Goal: Task Accomplishment & Management: Use online tool/utility

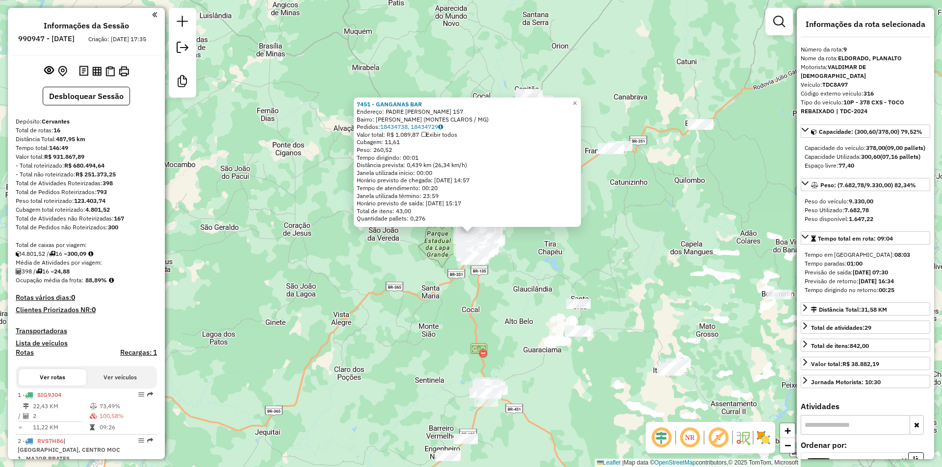
select select "**********"
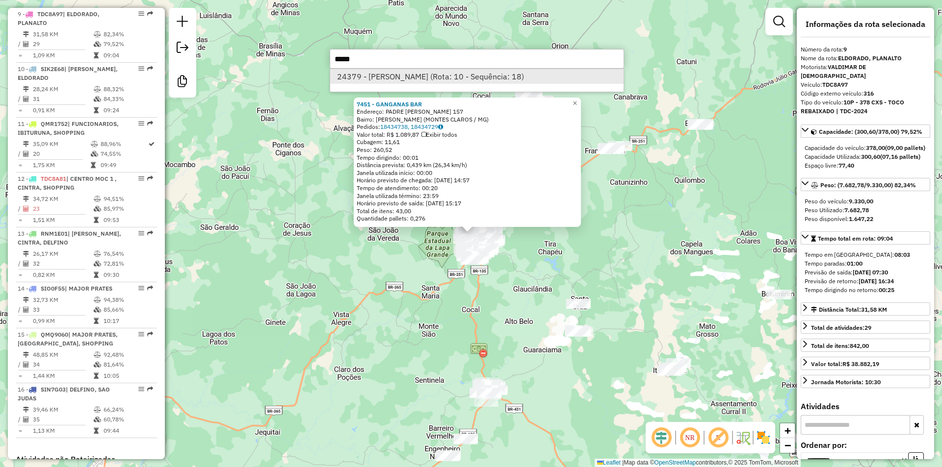
type input "*****"
click at [444, 74] on li "24379 - LAURA II (Rota: 10 - Sequência: 18)" at bounding box center [476, 76] width 293 height 15
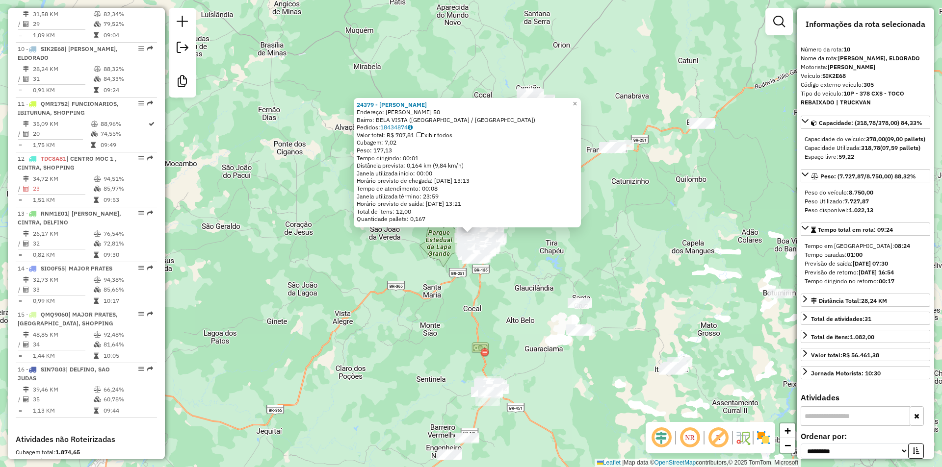
scroll to position [858, 0]
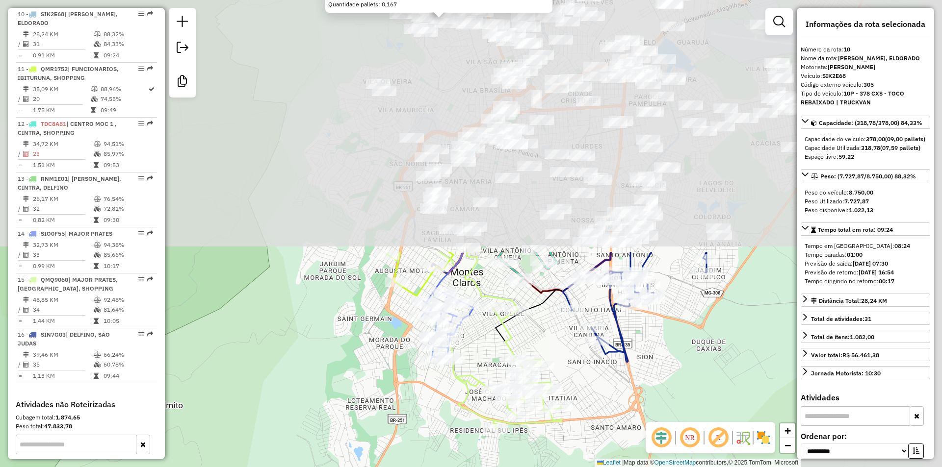
drag, startPoint x: 589, startPoint y: 255, endPoint x: 435, endPoint y: 487, distance: 278.7
click at [435, 467] on html "Aguarde... Pop-up bloqueado! Seu navegador bloqueou automáticamente a abertura …" at bounding box center [471, 233] width 942 height 467
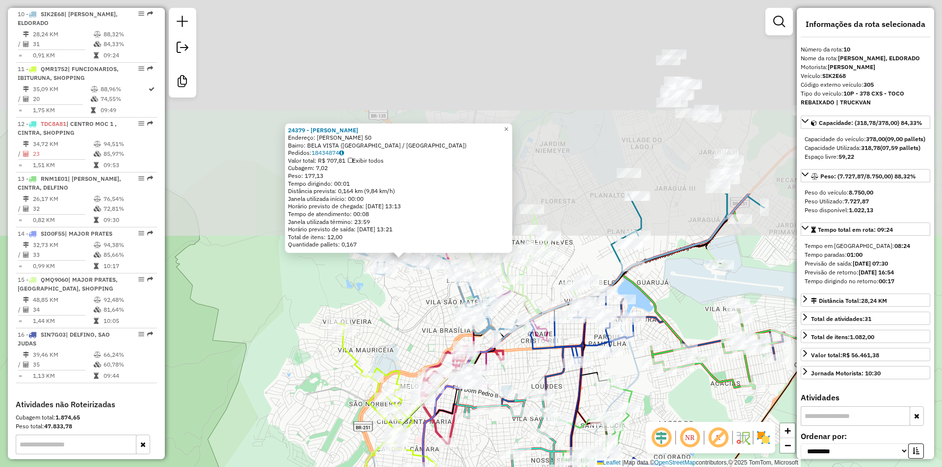
click at [494, 467] on html "Aguarde... Pop-up bloqueado! Seu navegador bloqueou automáticamente a abertura …" at bounding box center [471, 233] width 942 height 467
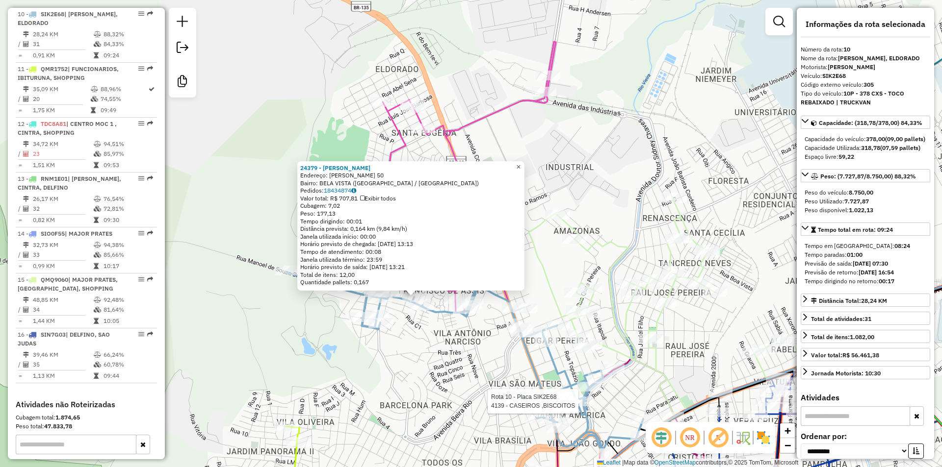
click at [520, 166] on span "×" at bounding box center [518, 167] width 4 height 8
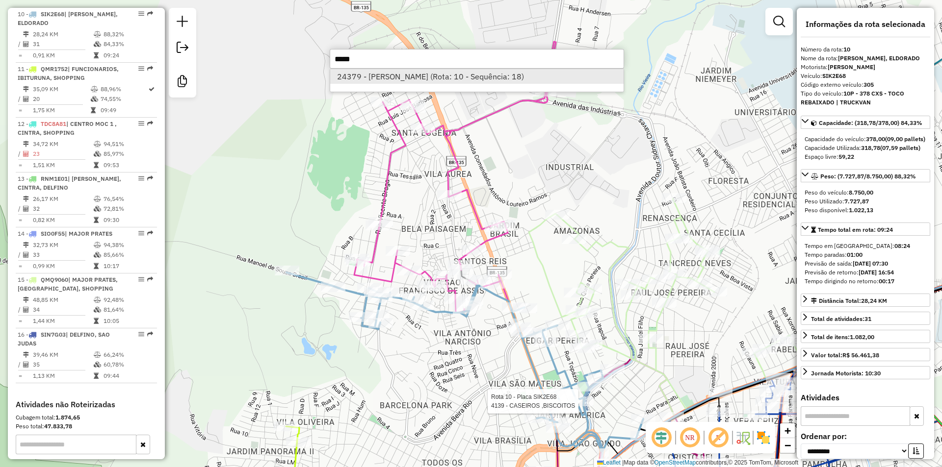
type input "*****"
click at [474, 79] on li "24379 - LAURA II (Rota: 10 - Sequência: 18)" at bounding box center [476, 76] width 293 height 15
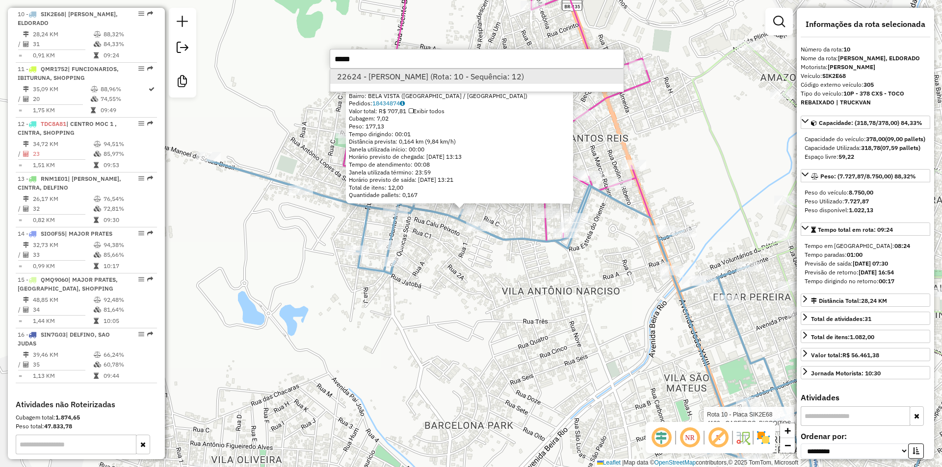
type input "*****"
click at [467, 75] on li "22624 - MARIA EDUARDA FONSE (Rota: 10 - Sequência: 12)" at bounding box center [476, 76] width 293 height 15
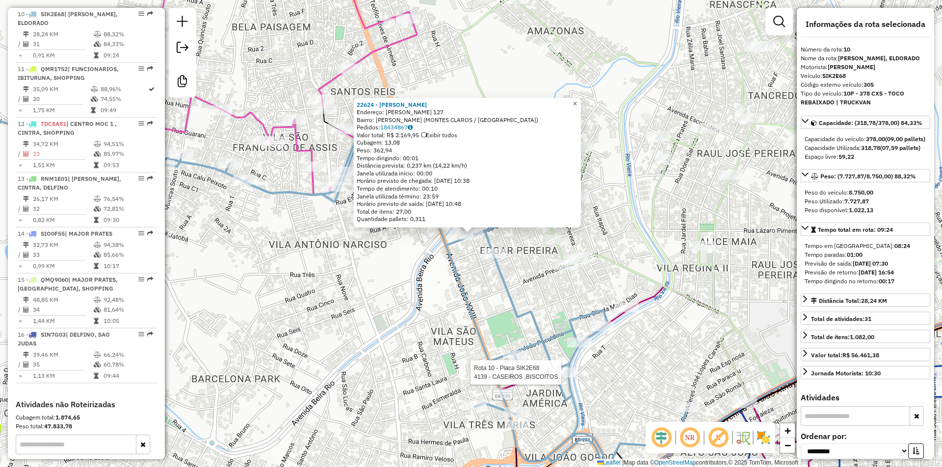
click at [581, 101] on link "×" at bounding box center [575, 104] width 12 height 12
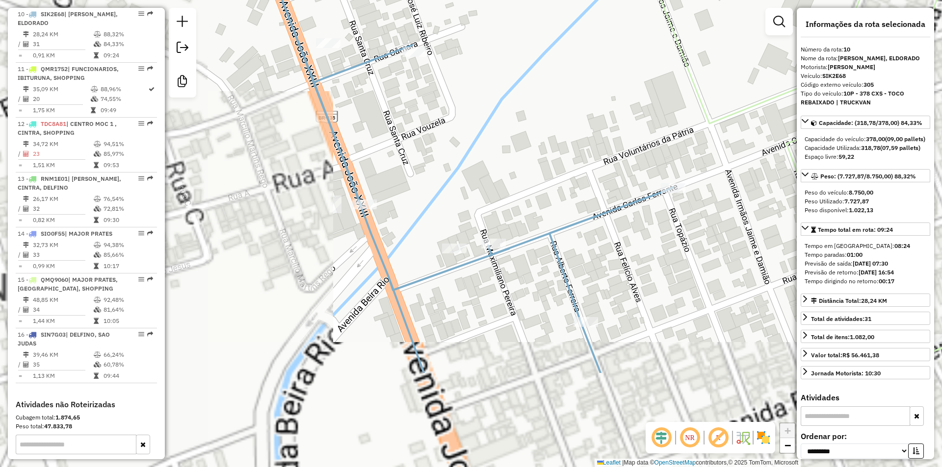
drag, startPoint x: 545, startPoint y: 145, endPoint x: 531, endPoint y: 200, distance: 56.7
click at [566, 99] on div "Rota 12 - Placa TDC8A81 5898 - COMERCIAL RAMOD Rota 10 - Placa SIK2E68 4139 - C…" at bounding box center [471, 233] width 942 height 467
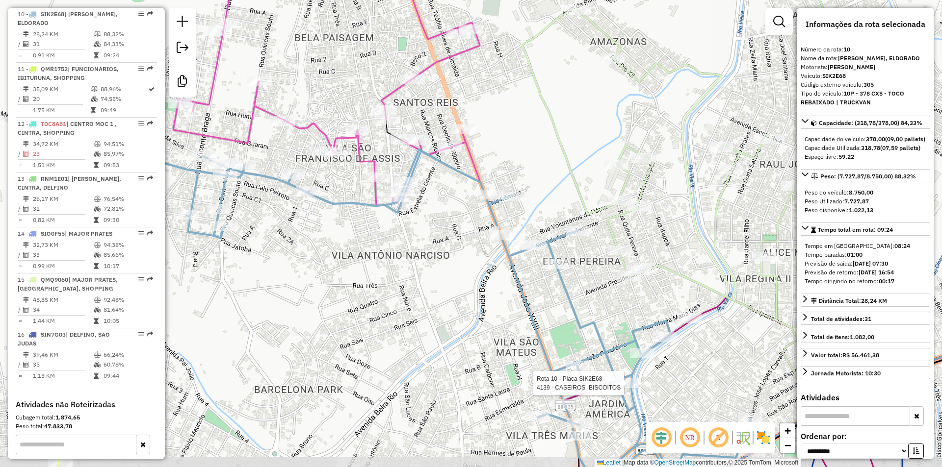
drag, startPoint x: 548, startPoint y: 350, endPoint x: 553, endPoint y: 307, distance: 43.0
click at [553, 308] on div "Rota 12 - Placa TDC8A81 5898 - COMERCIAL RAMOD Rota 10 - Placa SIK2E68 4139 - C…" at bounding box center [471, 233] width 942 height 467
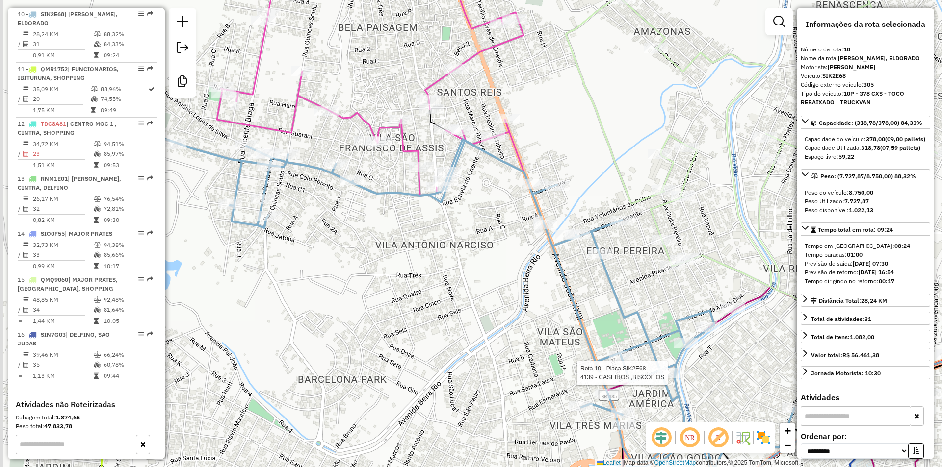
drag, startPoint x: 348, startPoint y: 238, endPoint x: 391, endPoint y: 249, distance: 43.9
click at [386, 254] on div "Rota 12 - Placa TDC8A81 5898 - COMERCIAL RAMOD Rota 10 - Placa SIK2E68 4139 - C…" at bounding box center [471, 233] width 942 height 467
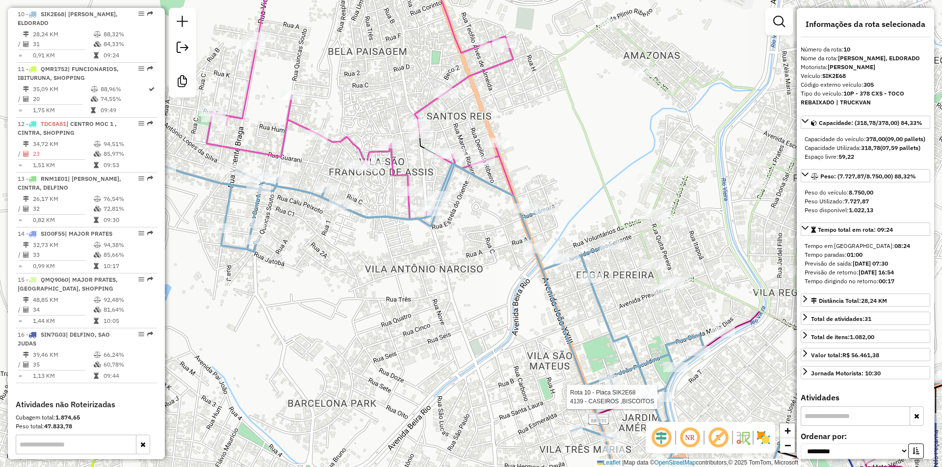
drag, startPoint x: 476, startPoint y: 269, endPoint x: 465, endPoint y: 304, distance: 36.1
click at [464, 300] on div "Rota 12 - Placa TDC8A81 5898 - COMERCIAL RAMOD Rota 10 - Placa SIK2E68 4139 - C…" at bounding box center [471, 233] width 942 height 467
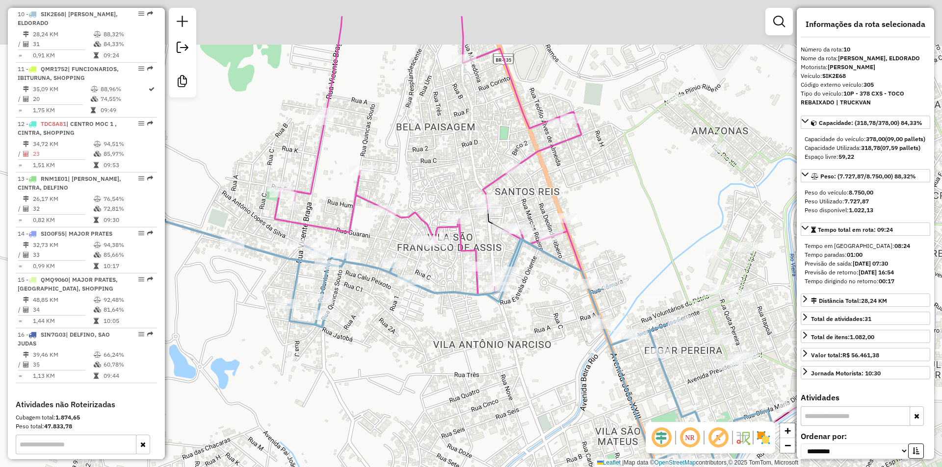
drag, startPoint x: 489, startPoint y: 264, endPoint x: 497, endPoint y: 332, distance: 68.7
click at [497, 332] on div "Rota 12 - Placa TDC8A81 5898 - COMERCIAL RAMOD Rota 10 - Placa SIK2E68 4139 - C…" at bounding box center [471, 233] width 942 height 467
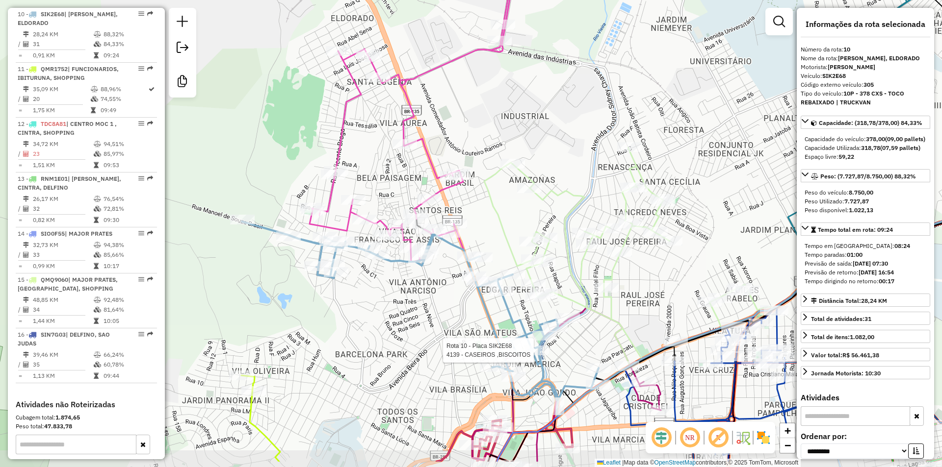
drag, startPoint x: 412, startPoint y: 332, endPoint x: 333, endPoint y: 281, distance: 94.8
click at [333, 281] on icon at bounding box center [420, 311] width 357 height 179
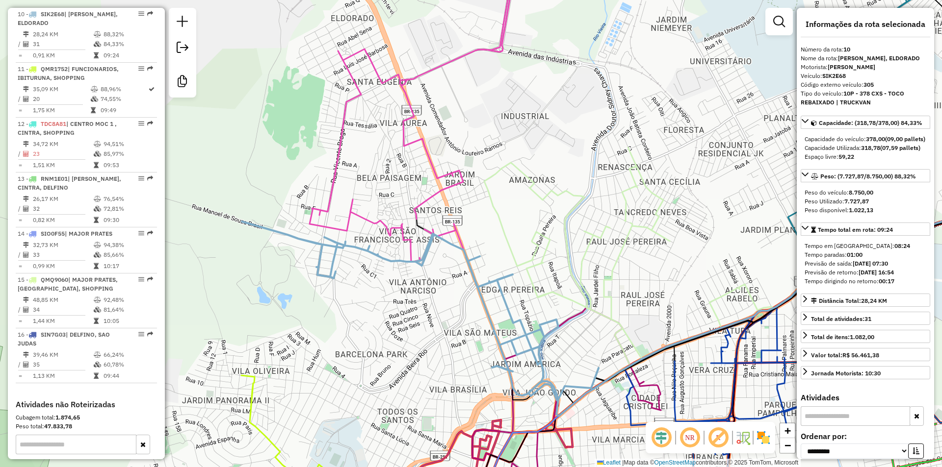
click at [432, 254] on icon at bounding box center [420, 311] width 357 height 179
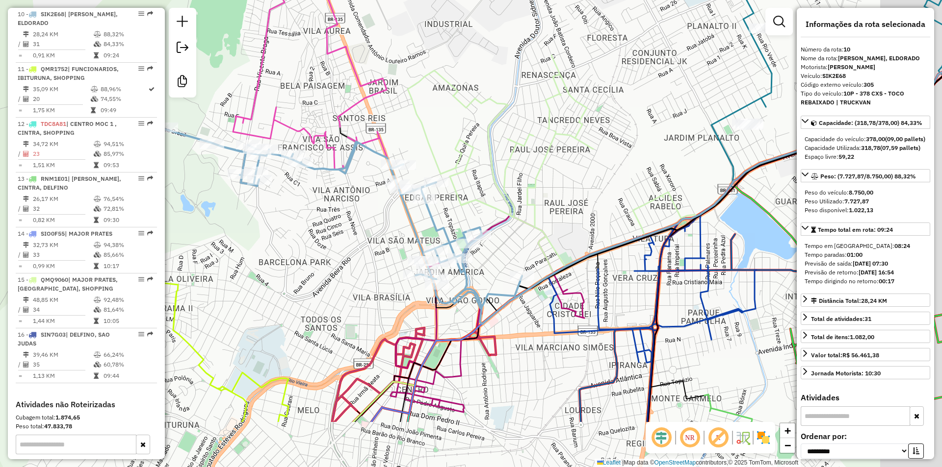
drag, startPoint x: 540, startPoint y: 286, endPoint x: 462, endPoint y: 192, distance: 122.6
click at [462, 192] on icon at bounding box center [670, 164] width 524 height 218
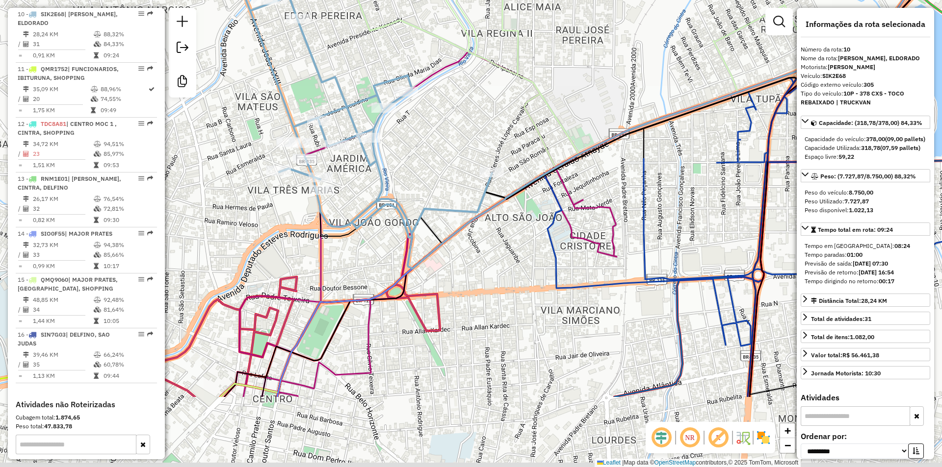
drag, startPoint x: 567, startPoint y: 292, endPoint x: 512, endPoint y: 175, distance: 129.9
click at [512, 175] on div "Janela de atendimento Grade de atendimento Capacidade Transportadoras Veículos …" at bounding box center [471, 233] width 942 height 467
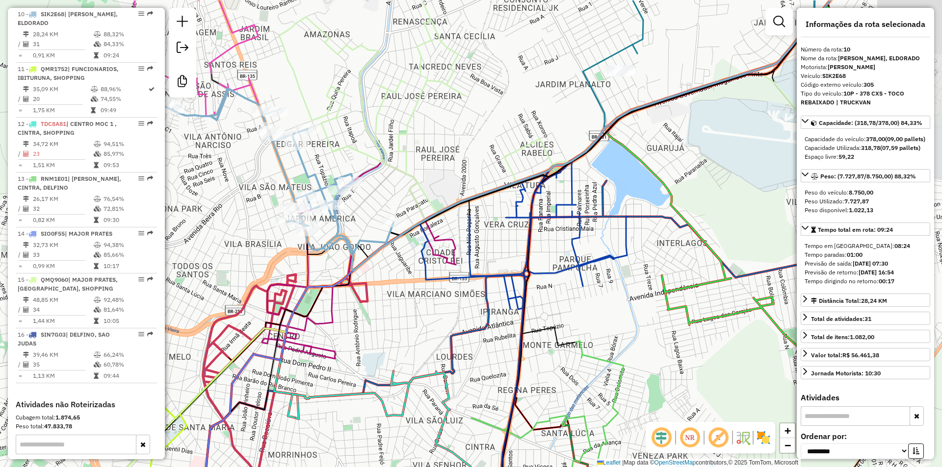
drag, startPoint x: 584, startPoint y: 201, endPoint x: 471, endPoint y: 248, distance: 122.2
click at [471, 248] on icon at bounding box center [523, 235] width 208 height 147
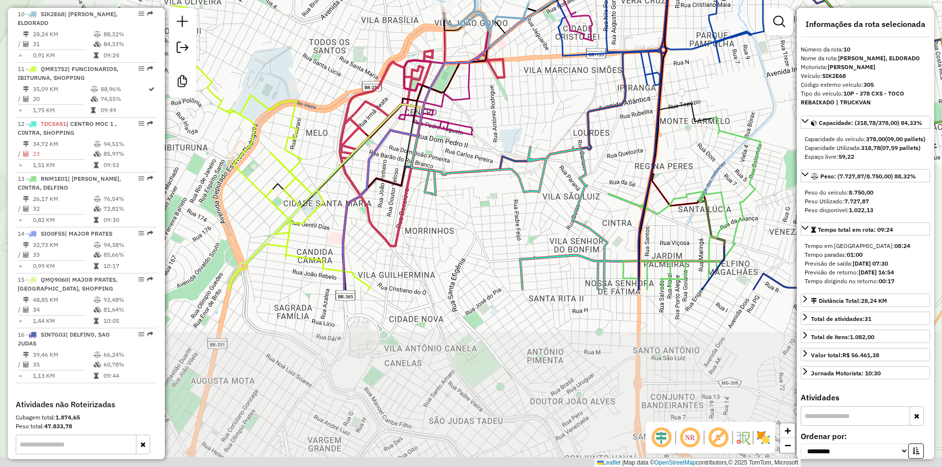
drag, startPoint x: 412, startPoint y: 291, endPoint x: 548, endPoint y: 79, distance: 251.7
click at [550, 67] on div "Janela de atendimento Grade de atendimento Capacidade Transportadoras Veículos …" at bounding box center [471, 233] width 942 height 467
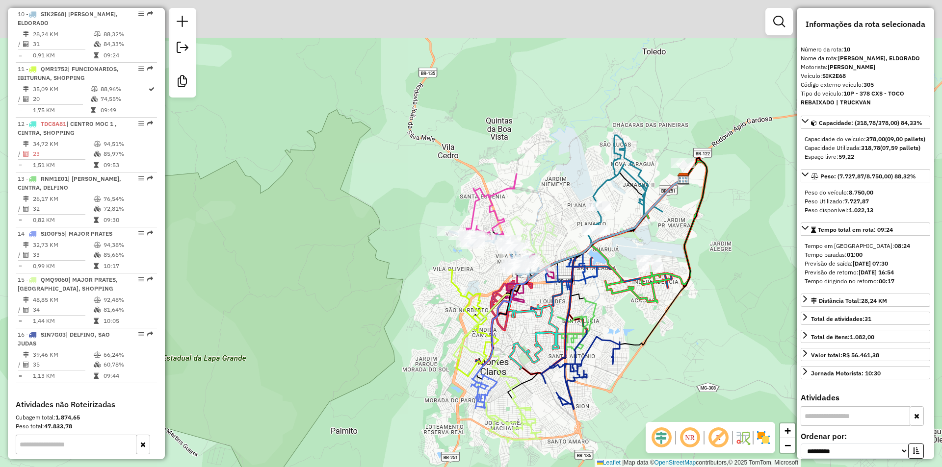
drag, startPoint x: 527, startPoint y: 257, endPoint x: 527, endPoint y: 373, distance: 116.2
click at [527, 373] on icon at bounding box center [601, 277] width 163 height 196
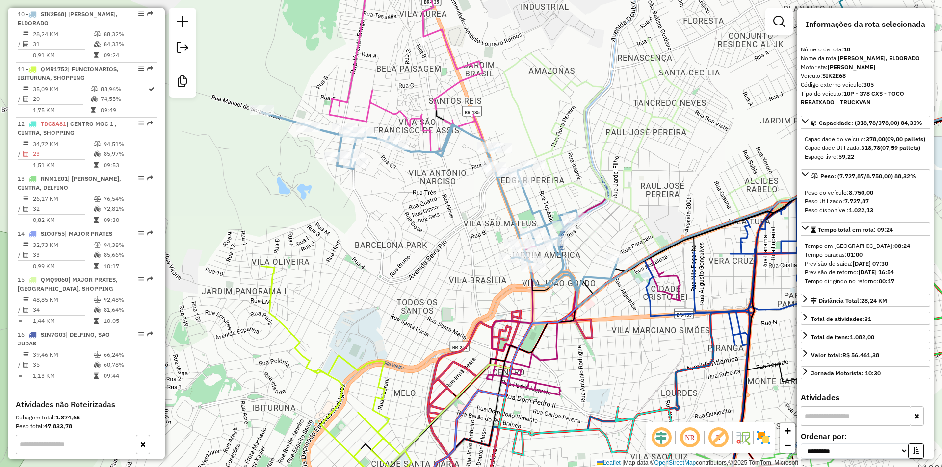
drag, startPoint x: 406, startPoint y: 362, endPoint x: 379, endPoint y: 367, distance: 27.0
click at [379, 367] on div "Janela de atendimento Grade de atendimento Capacidade Transportadoras Veículos …" at bounding box center [471, 233] width 942 height 467
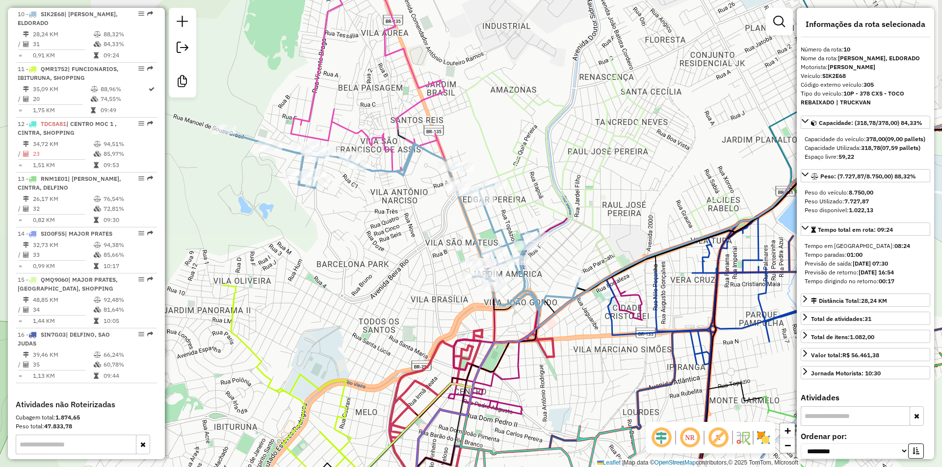
drag, startPoint x: 452, startPoint y: 306, endPoint x: 389, endPoint y: 287, distance: 65.0
click at [389, 287] on div "Janela de atendimento Grade de atendimento Capacidade Transportadoras Veículos …" at bounding box center [471, 233] width 942 height 467
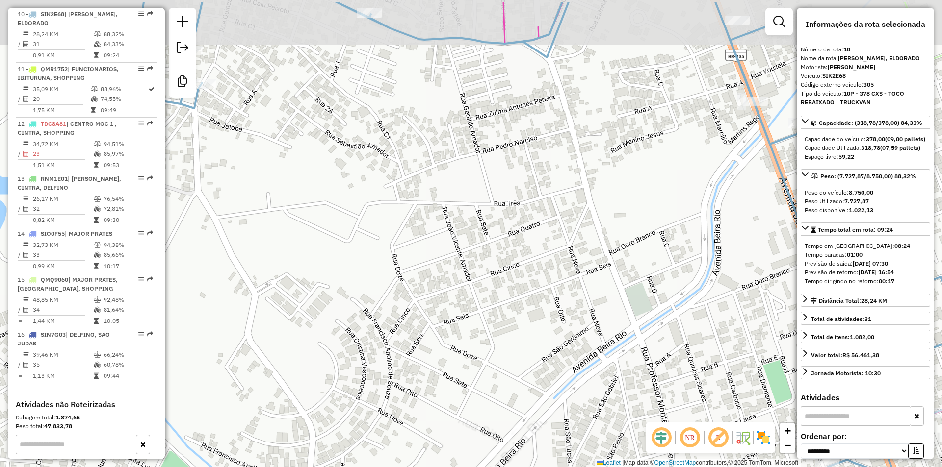
drag, startPoint x: 373, startPoint y: 278, endPoint x: 388, endPoint y: 288, distance: 19.0
click at [387, 292] on div "Janela de atendimento Grade de atendimento Capacidade Transportadoras Veículos …" at bounding box center [471, 233] width 942 height 467
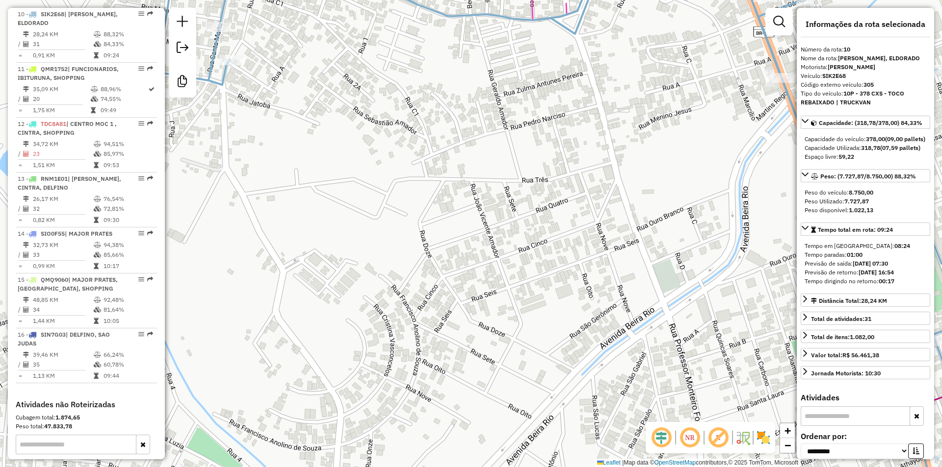
drag, startPoint x: 358, startPoint y: 279, endPoint x: 371, endPoint y: 458, distance: 179.5
click at [370, 458] on div "Janela de atendimento Grade de atendimento Capacidade Transportadoras Veículos …" at bounding box center [471, 233] width 942 height 467
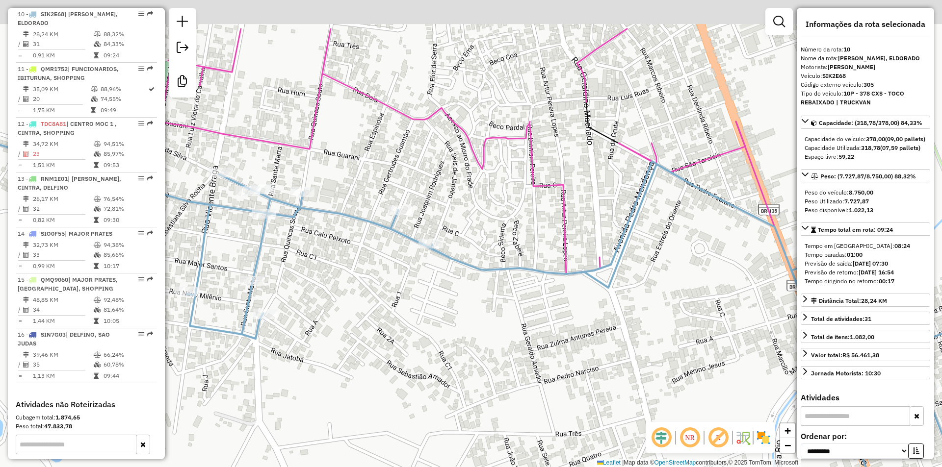
drag, startPoint x: 387, startPoint y: 319, endPoint x: 442, endPoint y: 364, distance: 71.1
click at [427, 406] on div "Janela de atendimento Grade de atendimento Capacidade Transportadoras Veículos …" at bounding box center [471, 233] width 942 height 467
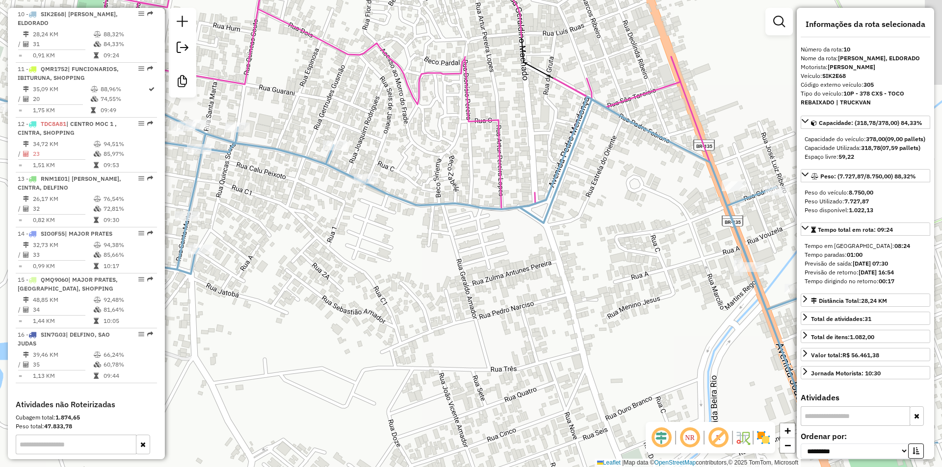
drag, startPoint x: 485, startPoint y: 332, endPoint x: 418, endPoint y: 278, distance: 85.5
click at [391, 261] on div "Janela de atendimento Grade de atendimento Capacidade Transportadoras Veículos …" at bounding box center [471, 233] width 942 height 467
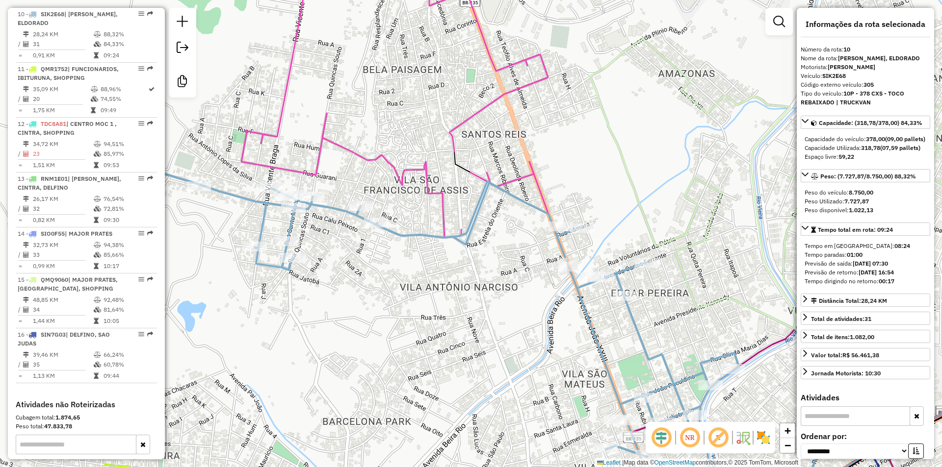
drag, startPoint x: 460, startPoint y: 282, endPoint x: 390, endPoint y: 266, distance: 70.9
click at [390, 266] on div "Janela de atendimento Grade de atendimento Capacidade Transportadoras Veículos …" at bounding box center [471, 233] width 942 height 467
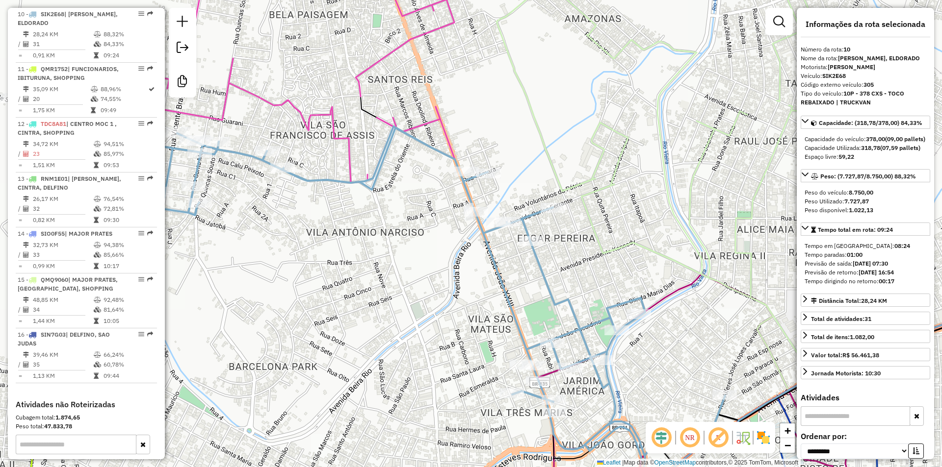
drag, startPoint x: 353, startPoint y: 298, endPoint x: 376, endPoint y: 240, distance: 62.5
click at [365, 261] on div "Janela de atendimento Grade de atendimento Capacidade Transportadoras Veículos …" at bounding box center [471, 233] width 942 height 467
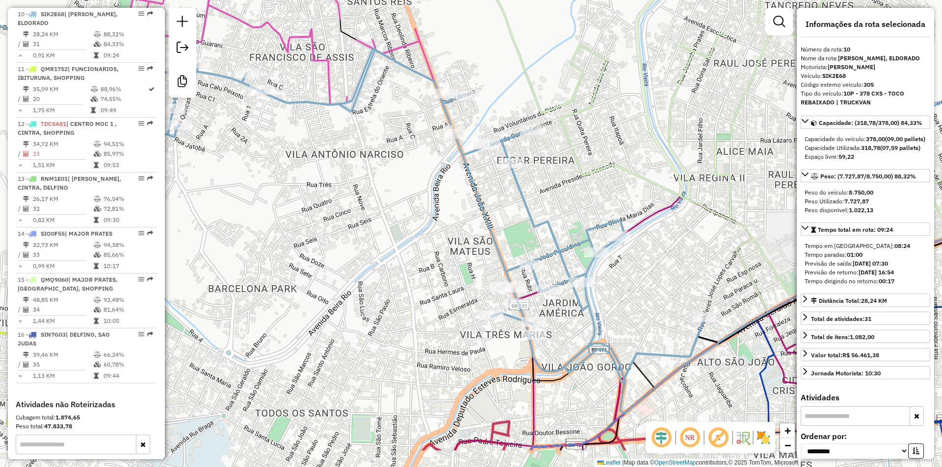
drag, startPoint x: 445, startPoint y: 284, endPoint x: 376, endPoint y: 168, distance: 135.3
click at [376, 168] on div "Janela de atendimento Grade de atendimento Capacidade Transportadoras Veículos …" at bounding box center [471, 233] width 942 height 467
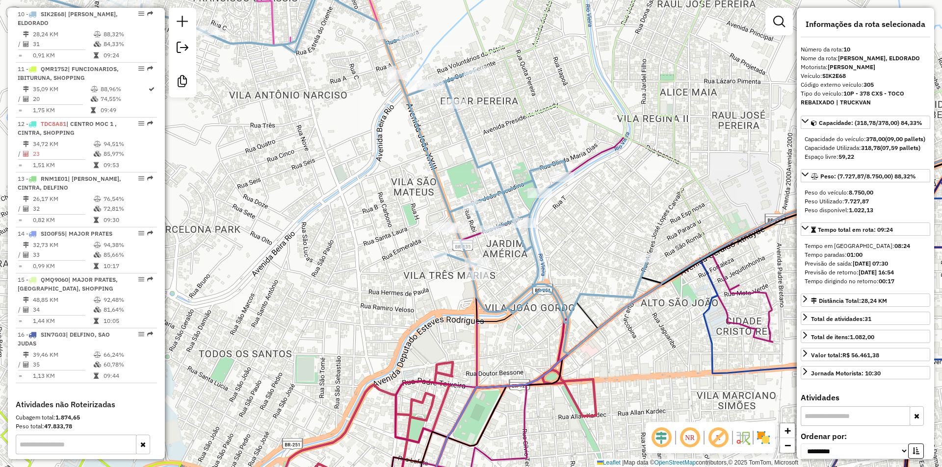
drag, startPoint x: 603, startPoint y: 342, endPoint x: 533, endPoint y: 303, distance: 80.6
click at [533, 303] on icon at bounding box center [748, 237] width 553 height 233
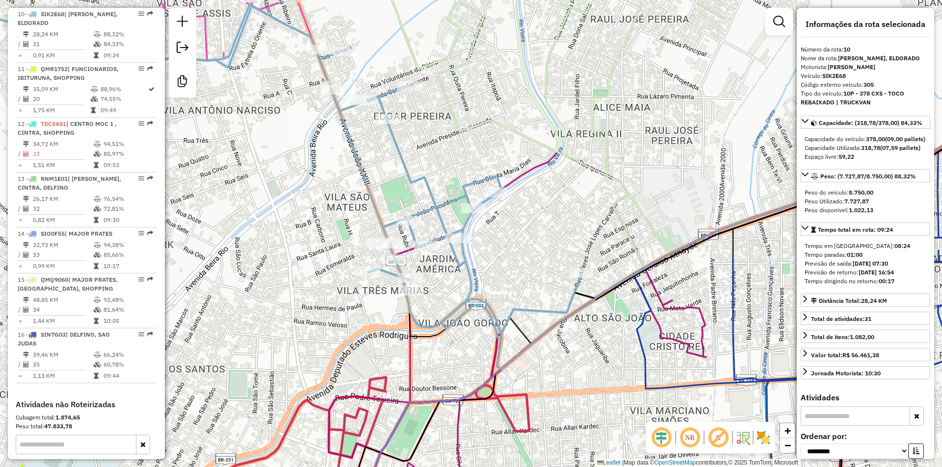
drag, startPoint x: 597, startPoint y: 322, endPoint x: 592, endPoint y: 378, distance: 55.7
click at [592, 378] on div "Janela de atendimento Grade de atendimento Capacidade Transportadoras Veículos …" at bounding box center [471, 233] width 942 height 467
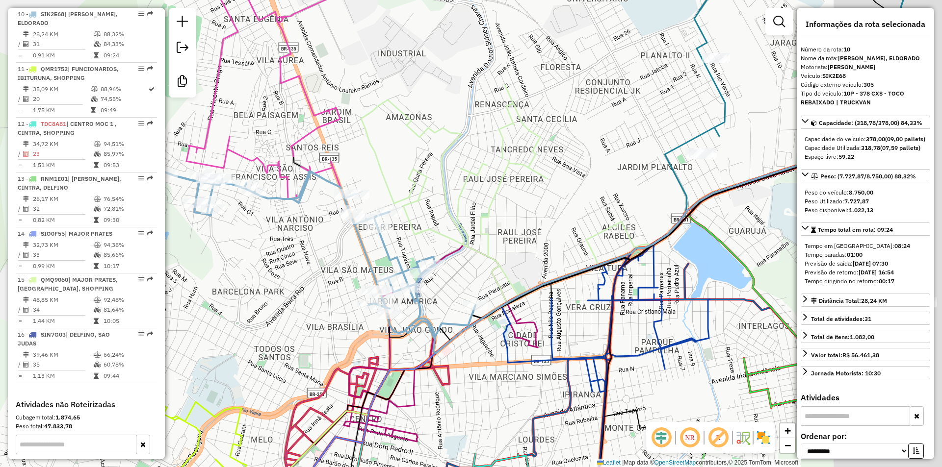
drag, startPoint x: 658, startPoint y: 334, endPoint x: 548, endPoint y: 304, distance: 113.9
click at [542, 321] on div "Janela de atendimento Grade de atendimento Capacidade Transportadoras Veículos …" at bounding box center [471, 233] width 942 height 467
